Goal: Task Accomplishment & Management: Use online tool/utility

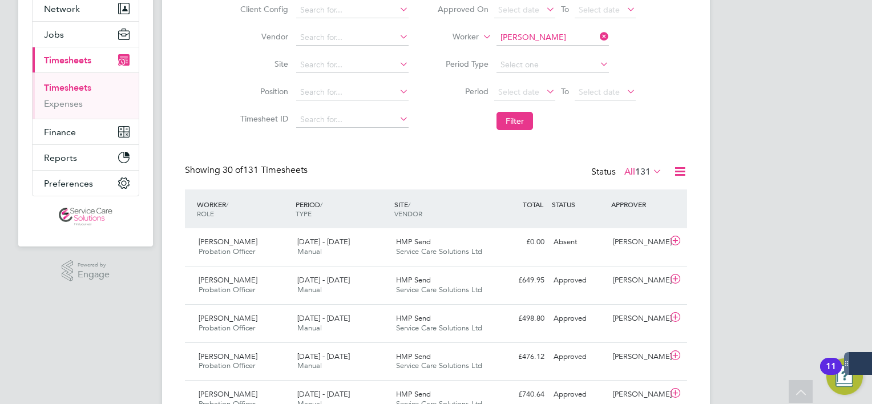
click at [598, 31] on icon at bounding box center [598, 37] width 0 height 16
click at [569, 41] on input at bounding box center [553, 38] width 112 height 16
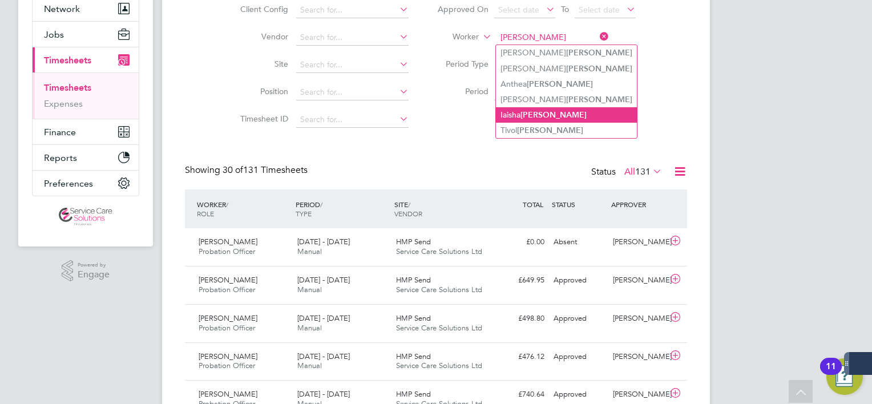
click at [534, 112] on b "[PERSON_NAME]" at bounding box center [554, 115] width 66 height 10
type input "[PERSON_NAME]"
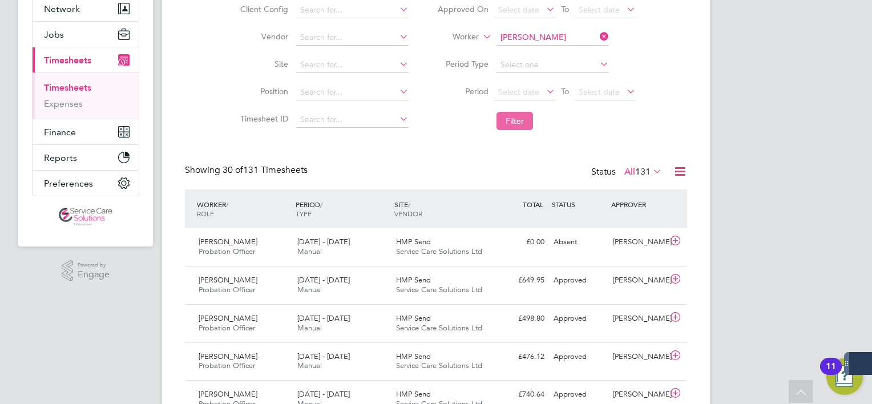
click at [509, 116] on button "Filter" at bounding box center [515, 121] width 37 height 18
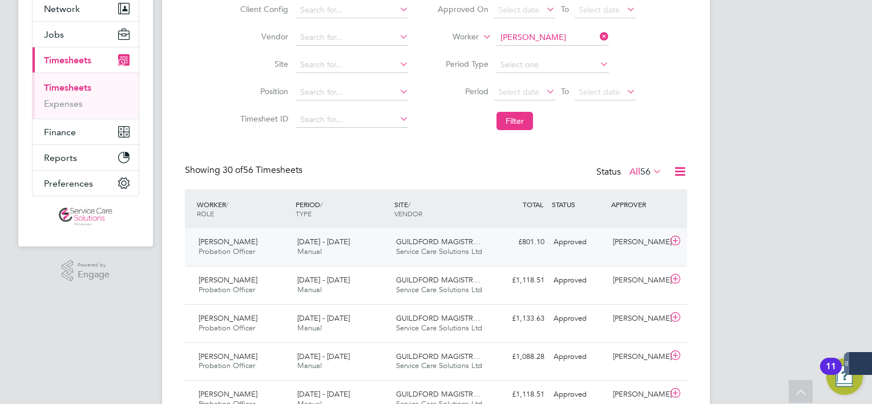
click at [422, 238] on div "GUILDFORD MAGISTR… Service Care Solutions Ltd" at bounding box center [441, 247] width 99 height 29
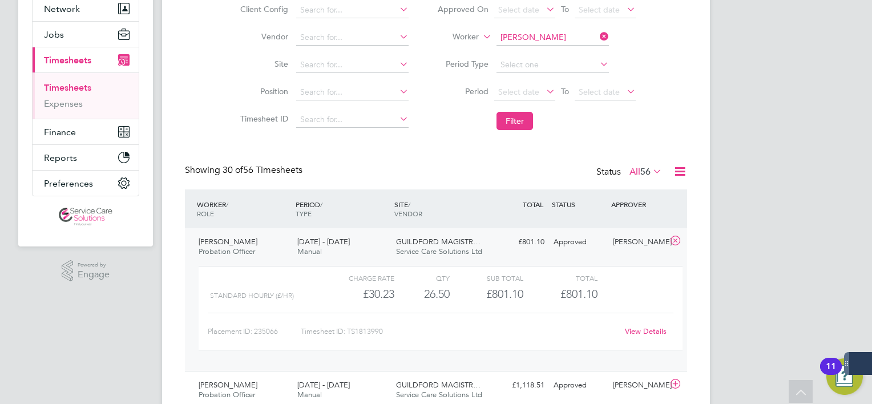
click at [650, 335] on link "View Details" at bounding box center [646, 332] width 42 height 10
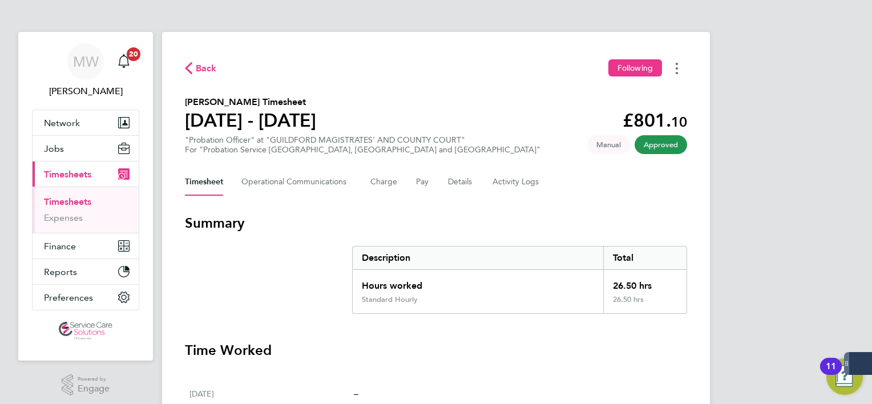
click at [678, 63] on button "Timesheets Menu" at bounding box center [677, 68] width 21 height 18
click at [641, 99] on link "Download timesheet" at bounding box center [618, 93] width 137 height 23
click at [385, 59] on div "Back Following" at bounding box center [436, 68] width 502 height 18
